Goal: Information Seeking & Learning: Learn about a topic

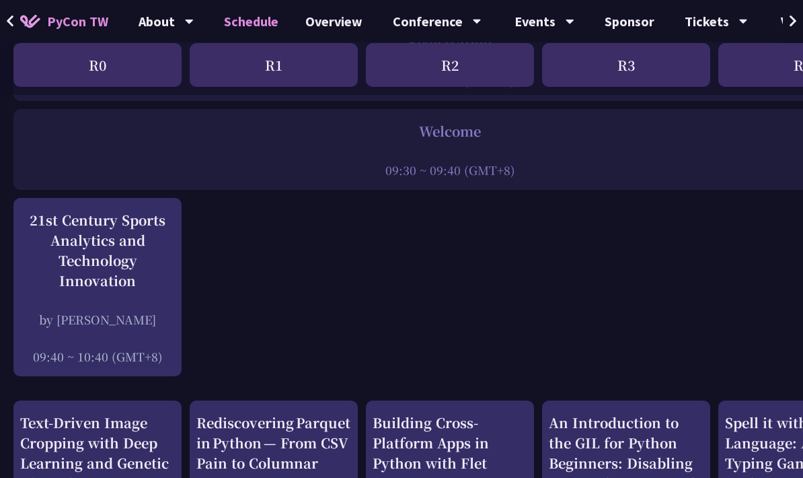
scroll to position [254, 0]
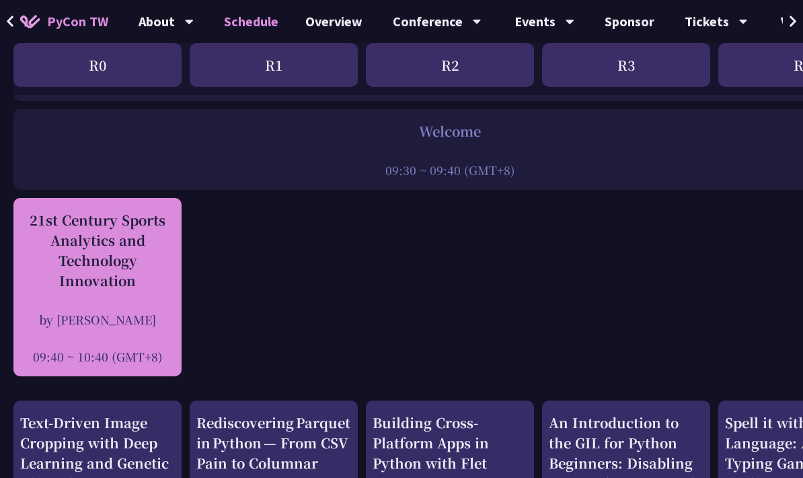
click at [136, 282] on div "21st Century Sports Analytics and Technology Innovation" at bounding box center [97, 250] width 155 height 81
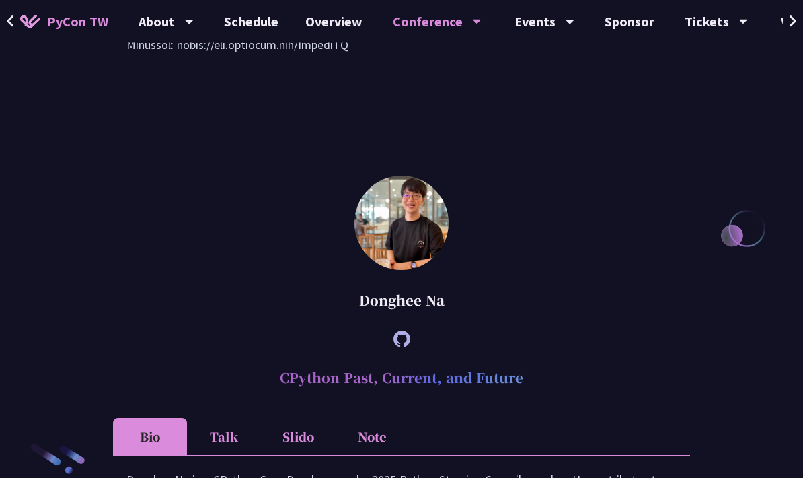
scroll to position [1733, 0]
click at [800, 20] on button at bounding box center [793, 21] width 20 height 43
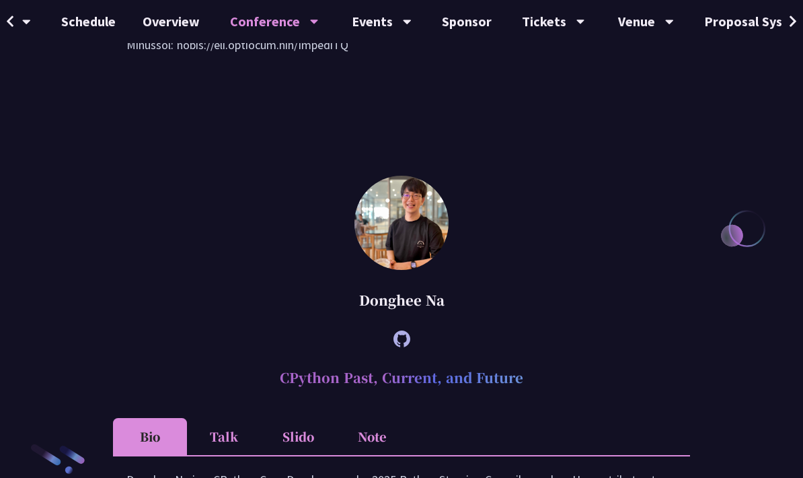
scroll to position [0, 249]
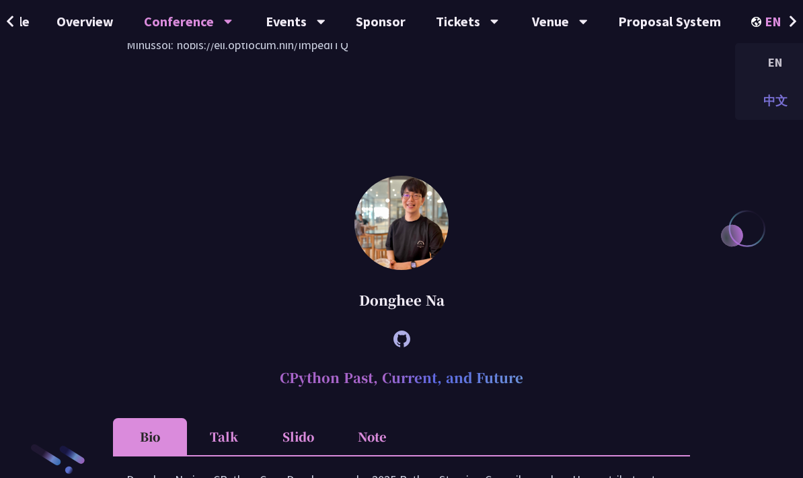
click at [774, 104] on div "中文" at bounding box center [775, 101] width 81 height 32
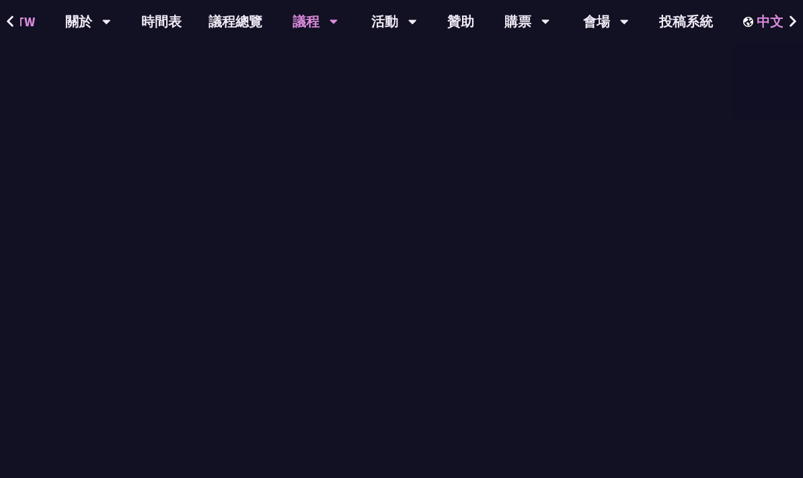
scroll to position [1039, 0]
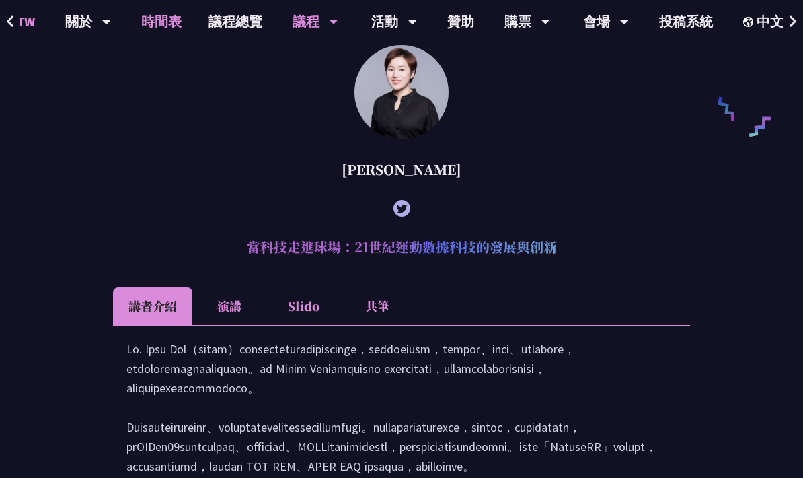
click at [166, 27] on link "時間表" at bounding box center [161, 21] width 67 height 43
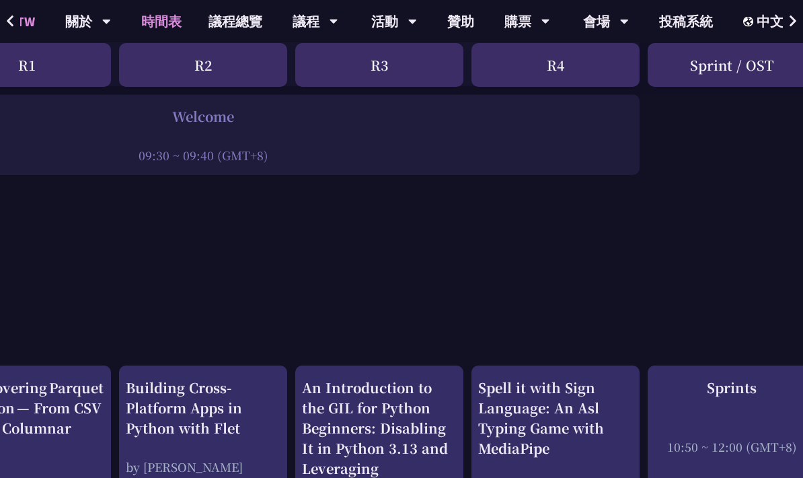
scroll to position [11, 247]
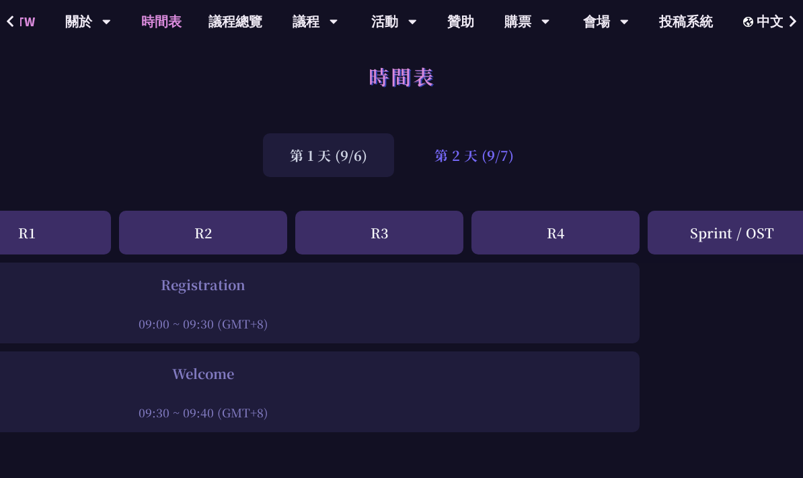
click at [497, 160] on div "第 2 天 (9/7)" at bounding box center [474, 155] width 133 height 44
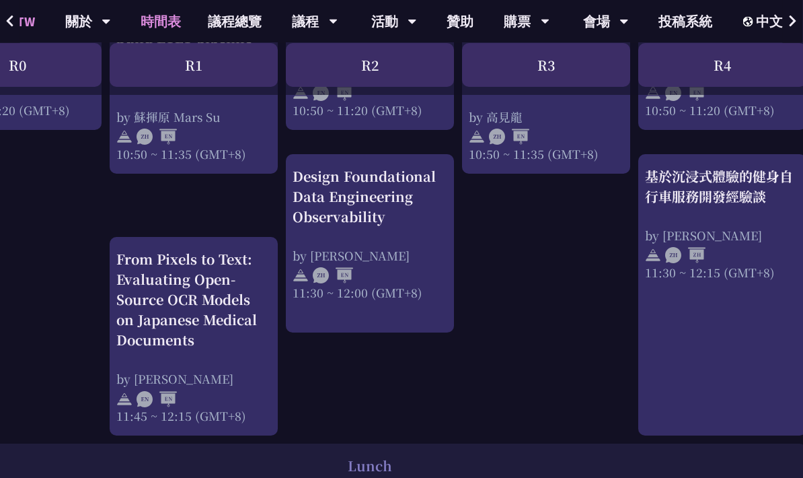
scroll to position [698, 0]
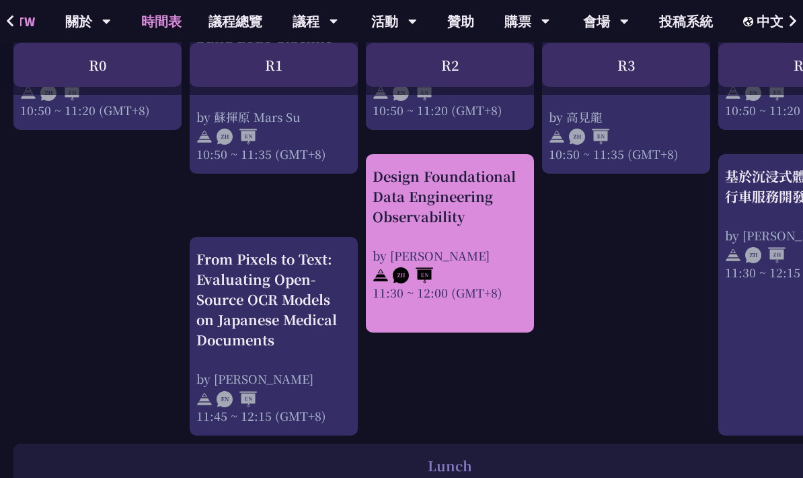
click at [480, 210] on div "Design Foundational Data Engineering Observability" at bounding box center [450, 197] width 155 height 61
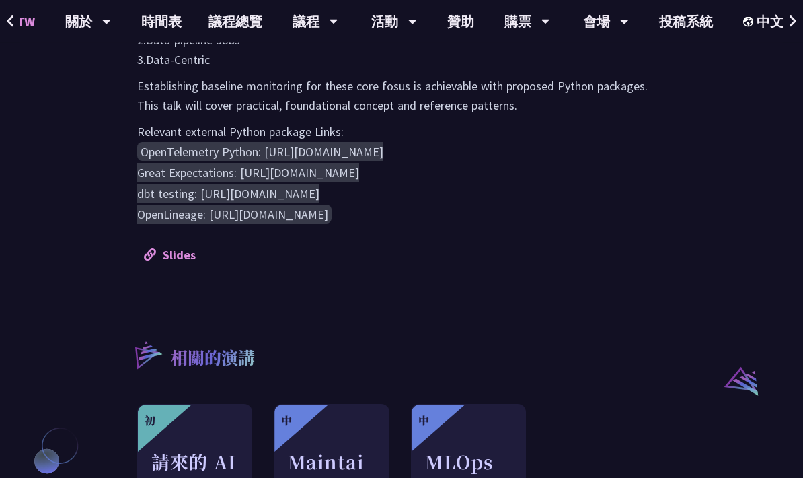
scroll to position [799, 0]
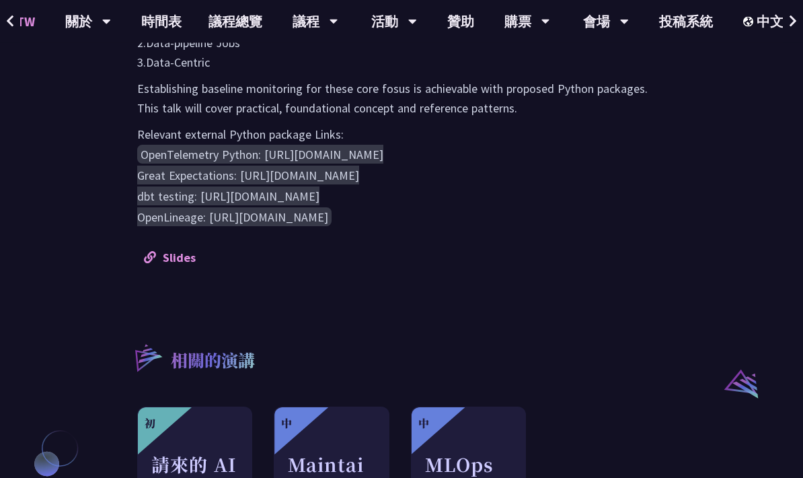
click at [298, 220] on code "OpenTelemetry Python: [URL][DOMAIN_NAME] Great Expectations: [URL][DOMAIN_NAME]…" at bounding box center [260, 185] width 246 height 81
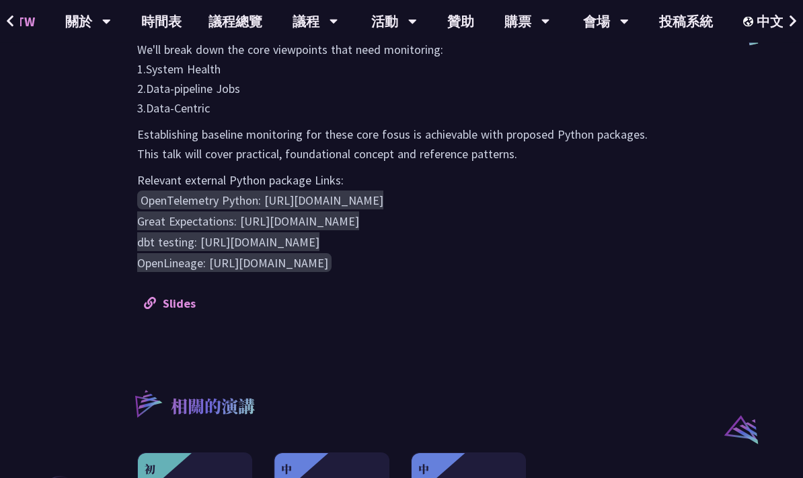
scroll to position [752, 0]
click at [595, 231] on pre "OpenTelemetry Python: [URL][DOMAIN_NAME] Great Expectations: [URL][DOMAIN_NAME]…" at bounding box center [401, 232] width 529 height 83
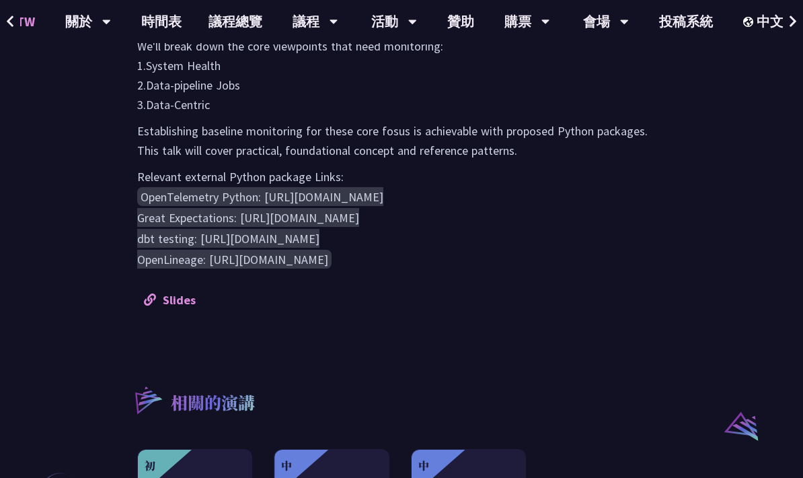
scroll to position [750, 0]
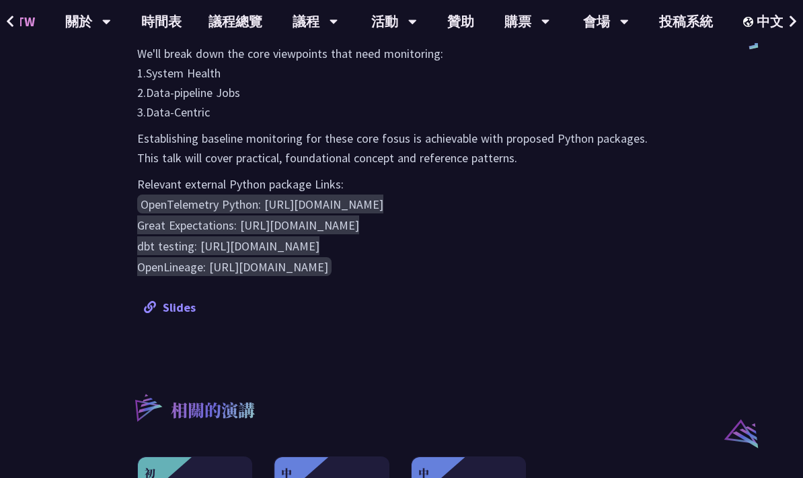
click at [157, 299] on link "Slides" at bounding box center [170, 306] width 52 height 15
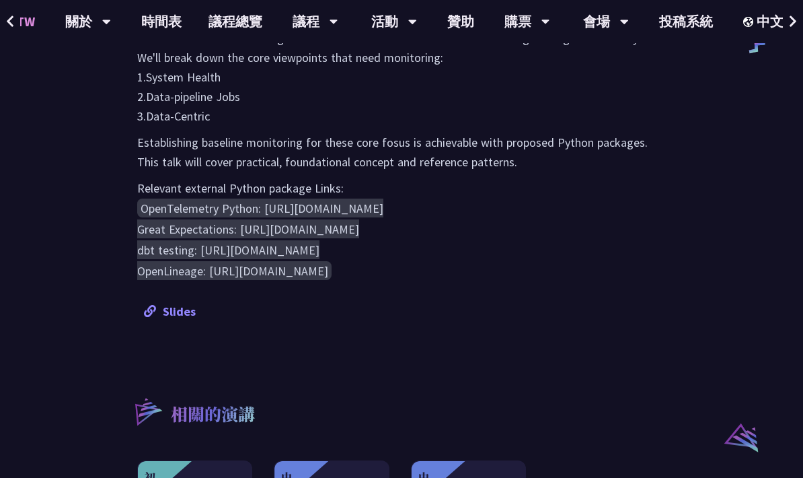
scroll to position [746, 0]
click at [615, 217] on pre "OpenTelemetry Python: [URL][DOMAIN_NAME] Great Expectations: [URL][DOMAIN_NAME]…" at bounding box center [401, 239] width 529 height 83
click at [621, 250] on pre "OpenTelemetry Python: [URL][DOMAIN_NAME] Great Expectations: [URL][DOMAIN_NAME]…" at bounding box center [401, 239] width 529 height 83
click at [610, 234] on pre "OpenTelemetry Python: [URL][DOMAIN_NAME] Great Expectations: [URL][DOMAIN_NAME]…" at bounding box center [401, 239] width 529 height 83
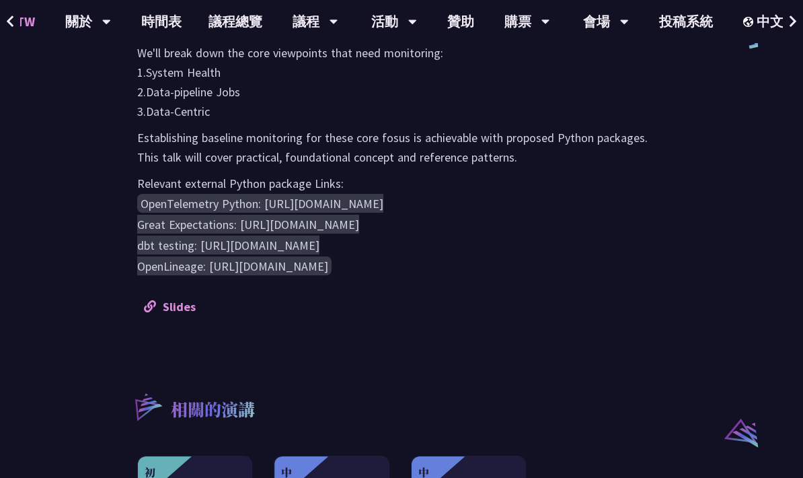
click at [475, 249] on pre "OpenTelemetry Python: [URL][DOMAIN_NAME] Great Expectations: [URL][DOMAIN_NAME]…" at bounding box center [401, 234] width 529 height 83
click at [470, 238] on pre "OpenTelemetry Python: [URL][DOMAIN_NAME] Great Expectations: [URL][DOMAIN_NAME]…" at bounding box center [401, 234] width 529 height 83
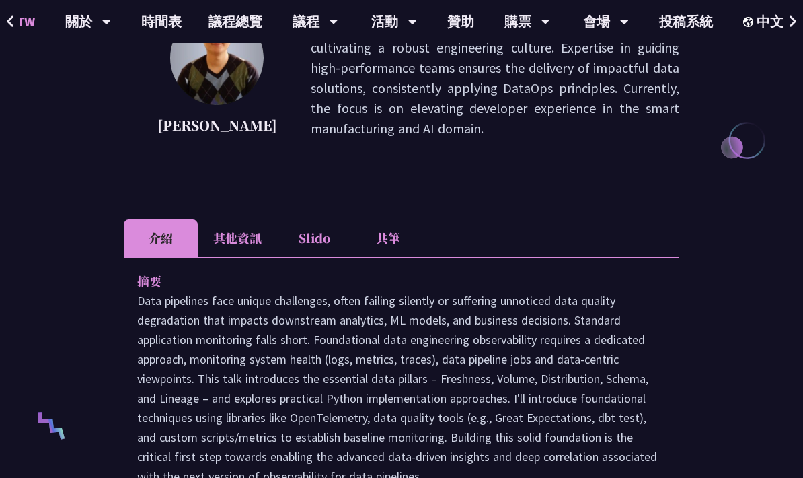
scroll to position [184, 0]
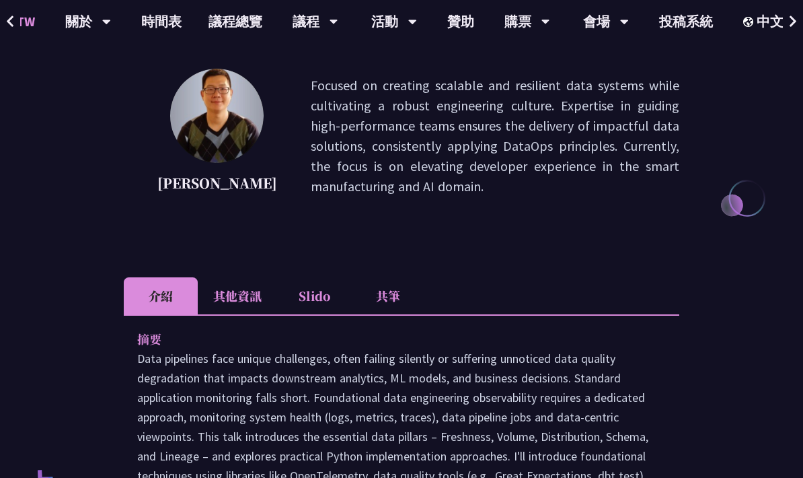
click at [244, 300] on li "其他資訊" at bounding box center [237, 295] width 79 height 37
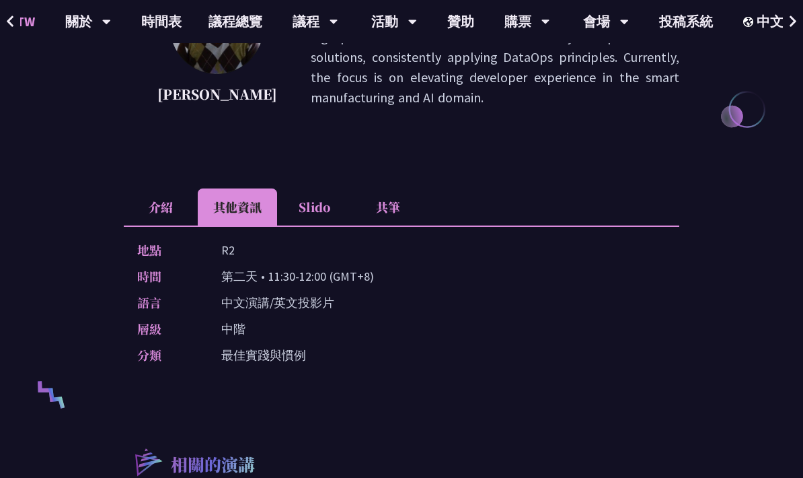
scroll to position [267, 0]
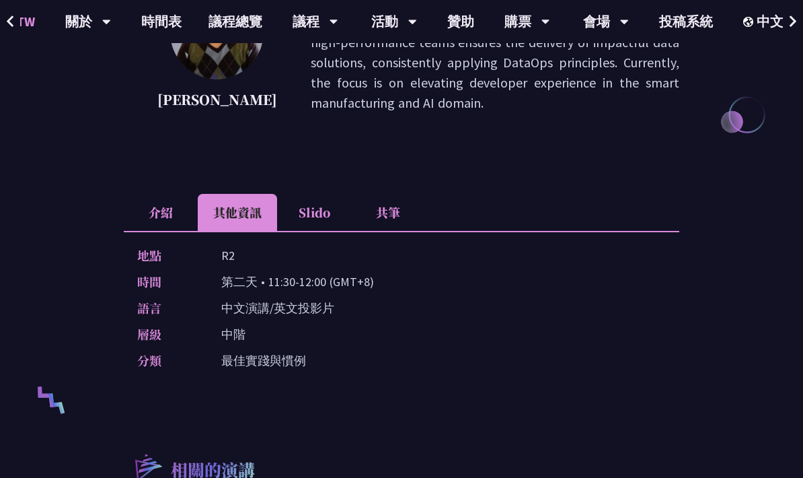
click at [178, 213] on li "介紹" at bounding box center [161, 212] width 74 height 37
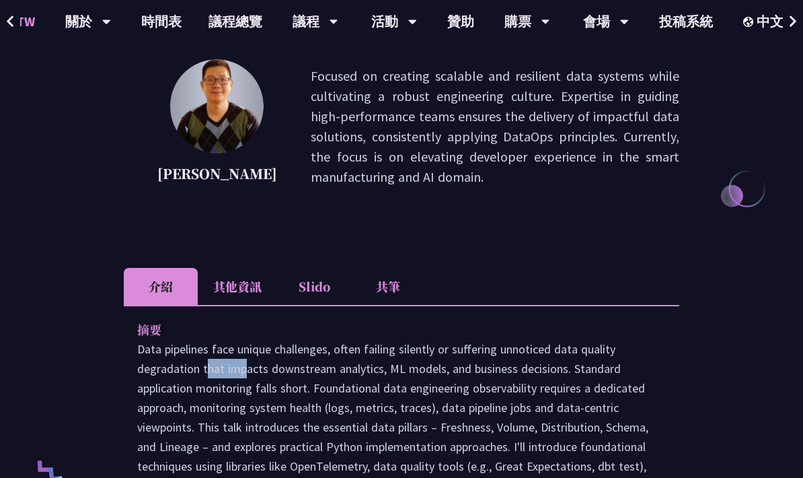
scroll to position [189, 0]
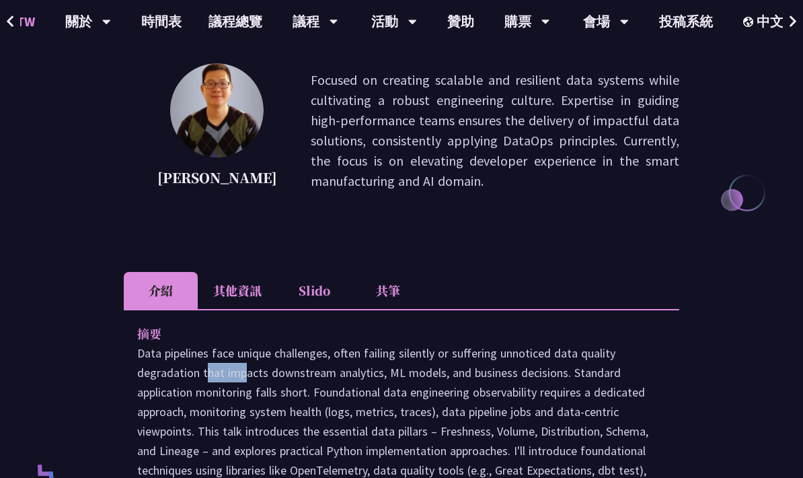
click at [211, 188] on div "[PERSON_NAME]" at bounding box center [217, 130] width 120 height 135
copy p "[PERSON_NAME]"
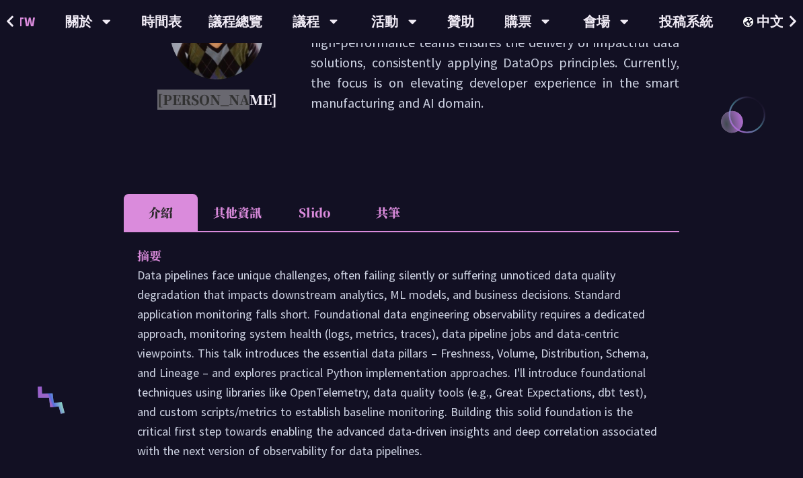
scroll to position [168, 0]
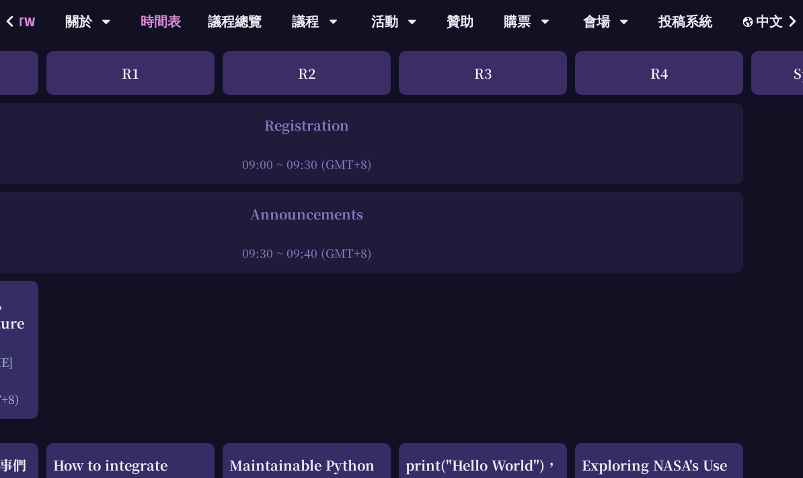
scroll to position [410, 143]
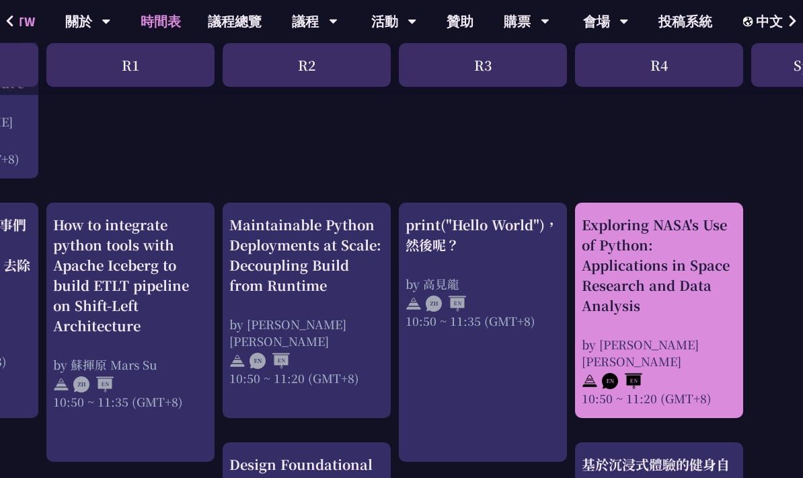
click at [698, 263] on div "Exploring NASA's Use of Python: Applications in Space Research and Data Analysis" at bounding box center [660, 265] width 155 height 101
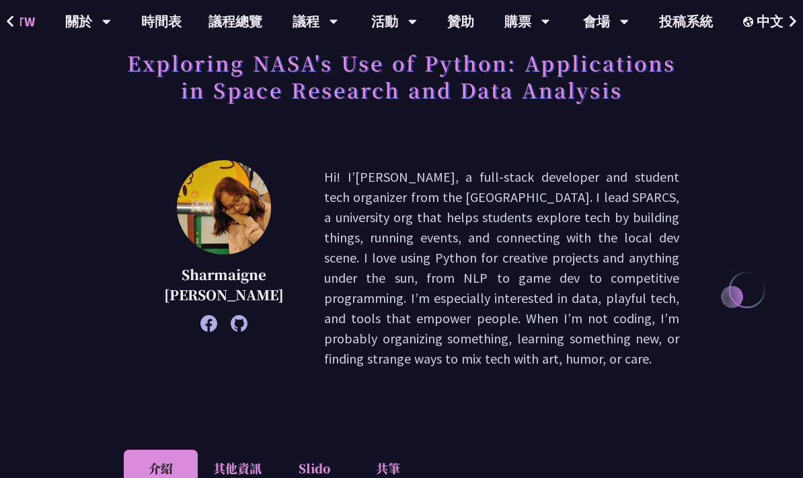
scroll to position [89, 0]
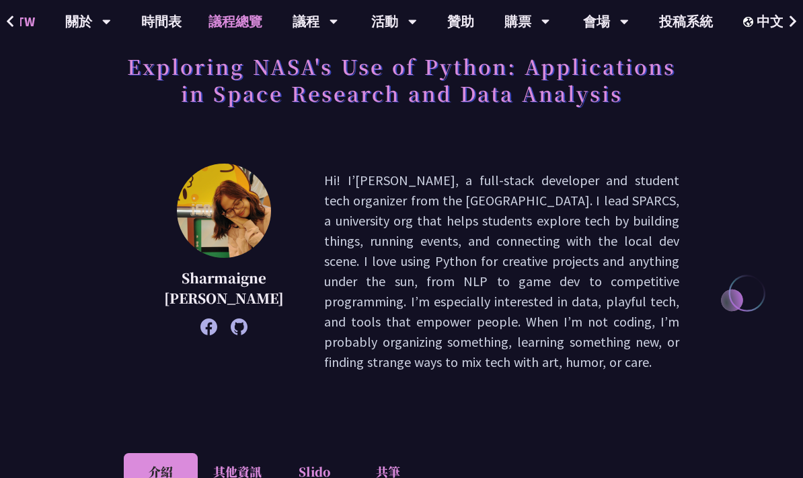
click at [250, 27] on link "議程總覽" at bounding box center [235, 21] width 81 height 43
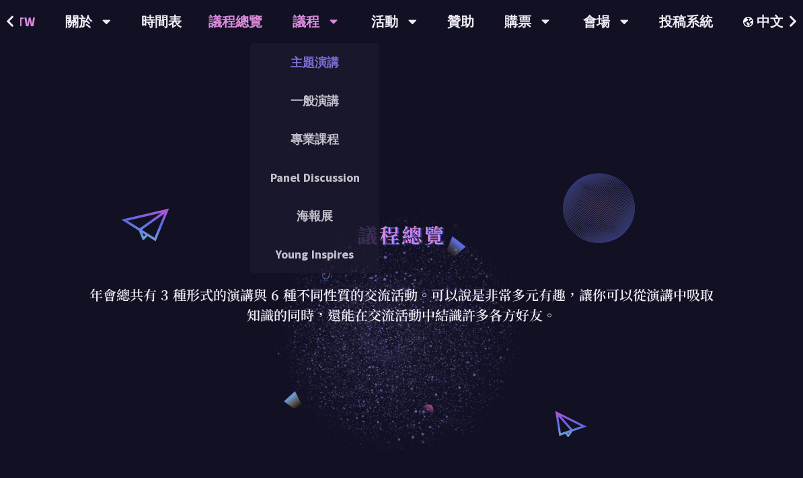
click at [338, 63] on link "主題演講" at bounding box center [314, 62] width 129 height 32
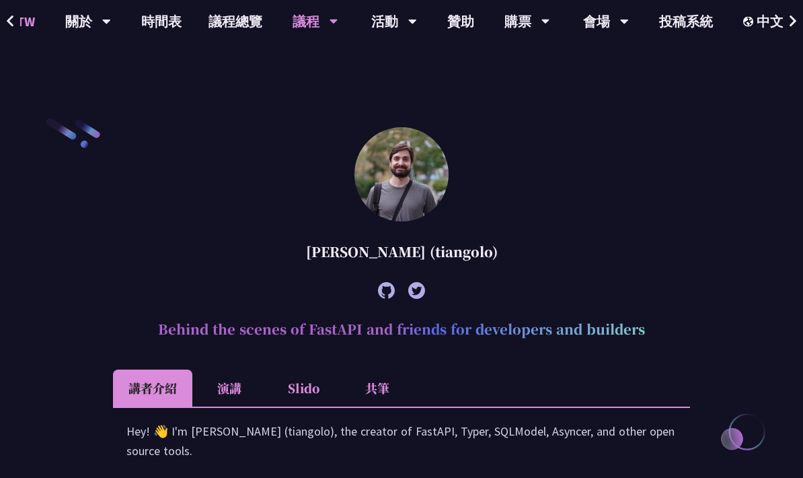
scroll to position [320, 0]
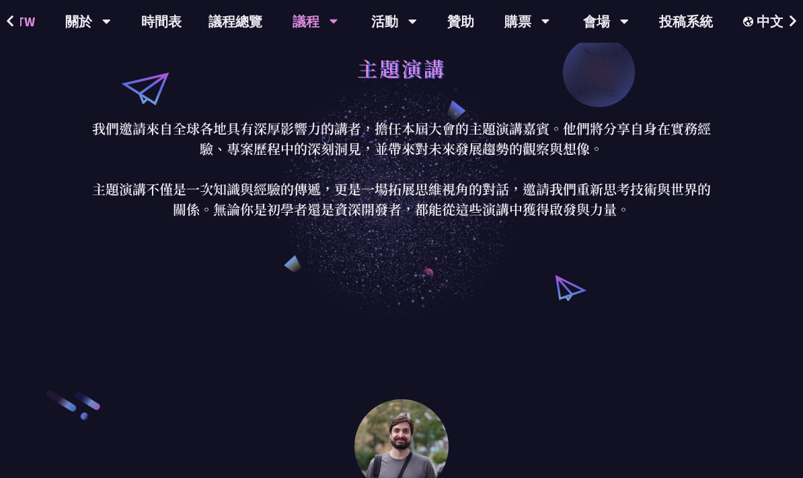
scroll to position [0, 0]
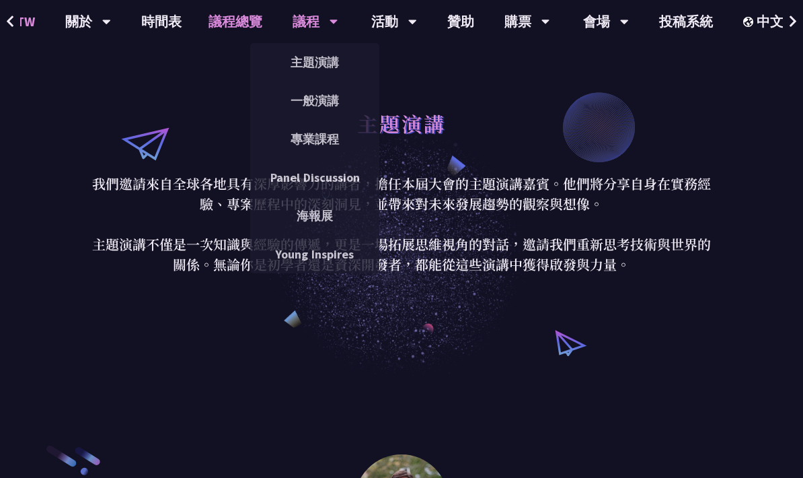
click at [240, 17] on link "議程總覽" at bounding box center [235, 21] width 81 height 43
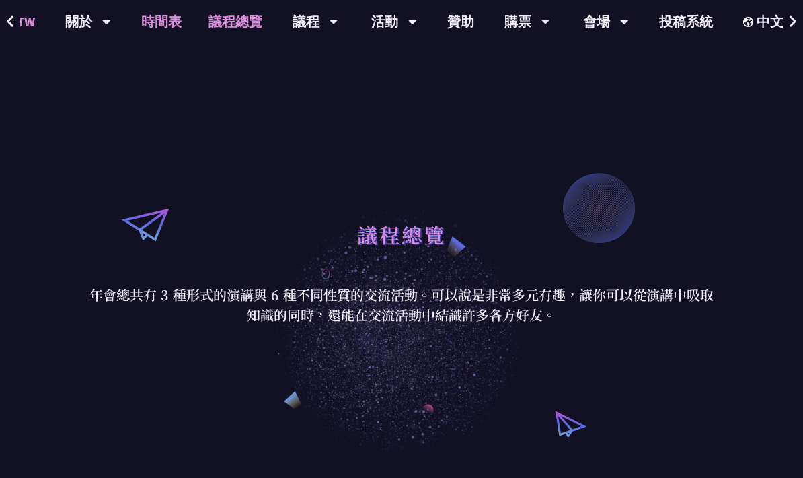
click at [173, 15] on link "時間表" at bounding box center [161, 21] width 67 height 43
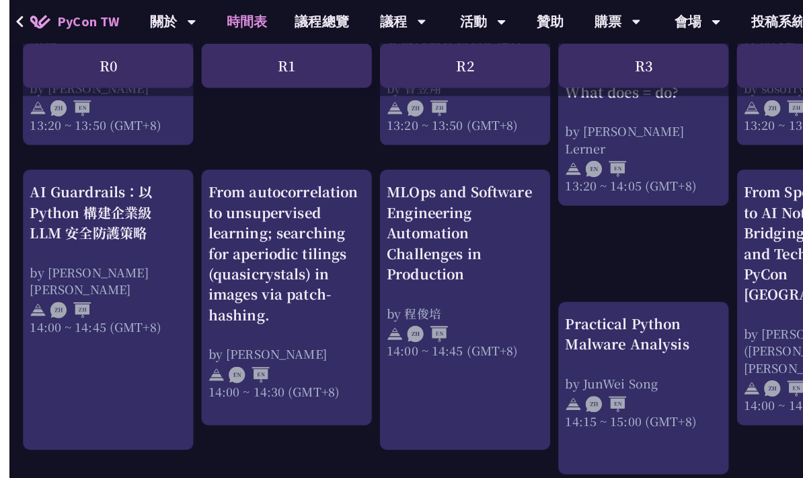
scroll to position [1342, 0]
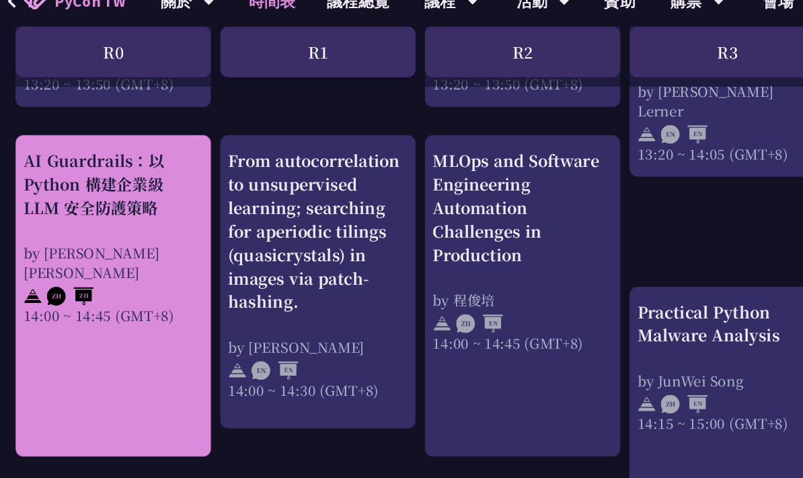
click at [139, 273] on link "AI Guardrails：以 Python 構建企業級 LLM 安全防護策略 by [PERSON_NAME] Un [PERSON_NAME]14:00 …" at bounding box center [97, 275] width 155 height 253
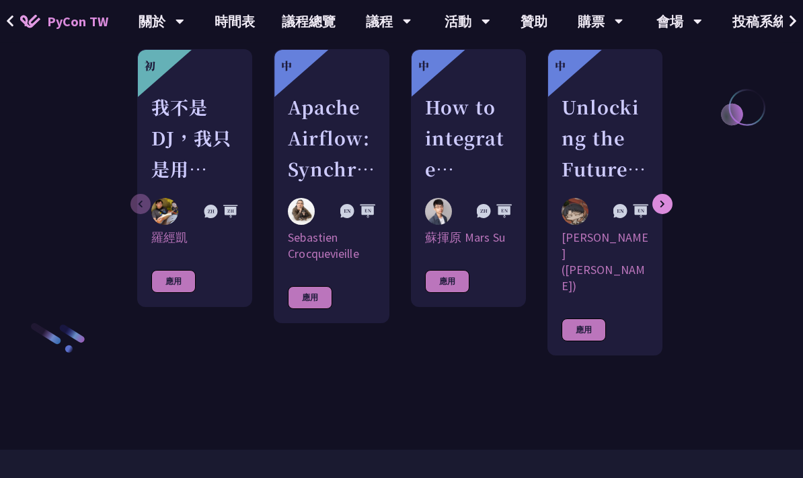
scroll to position [1476, 0]
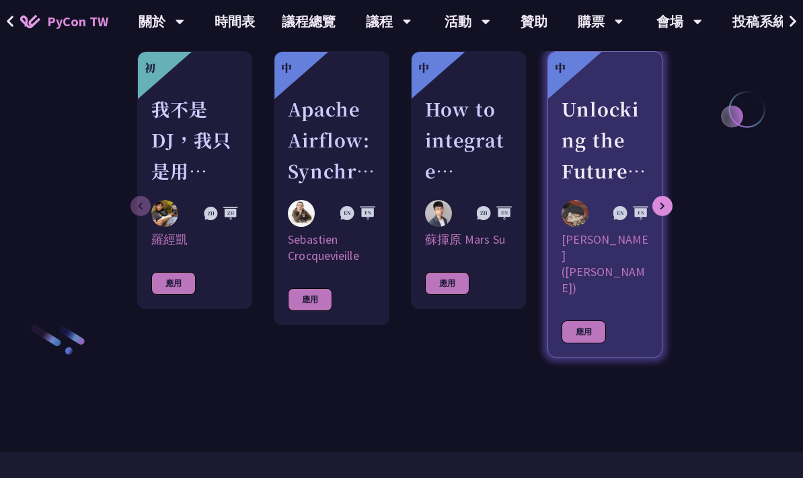
click at [610, 231] on div "[PERSON_NAME] ([PERSON_NAME])" at bounding box center [605, 263] width 87 height 65
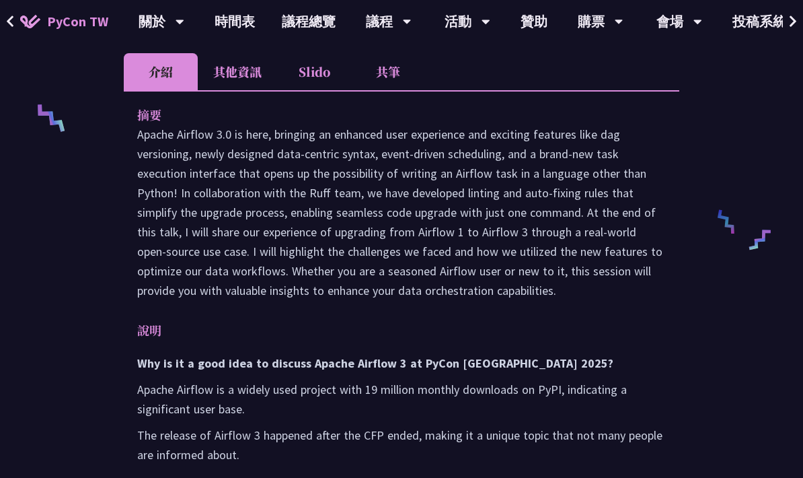
scroll to position [546, 0]
